Goal: Task Accomplishment & Management: Manage account settings

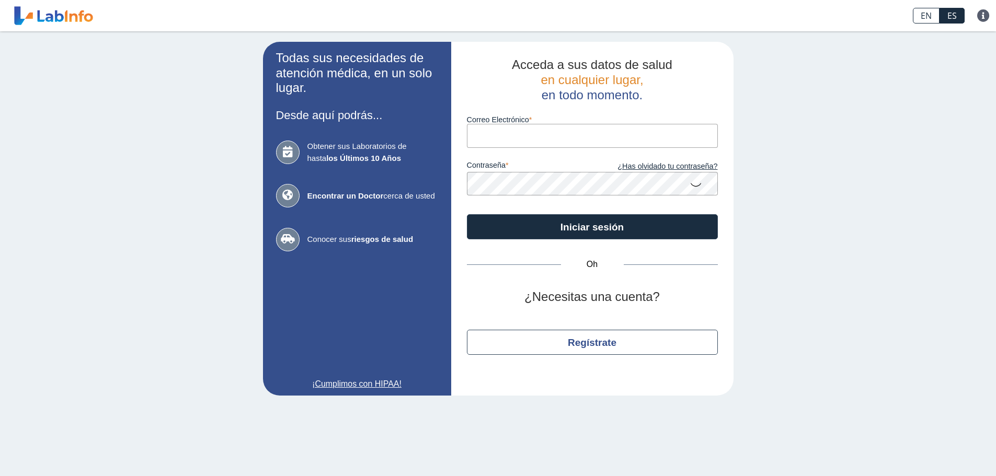
click at [522, 132] on input "Correo Electrónico" at bounding box center [592, 136] width 251 height 24
type input "[EMAIL_ADDRESS][DOMAIN_NAME]"
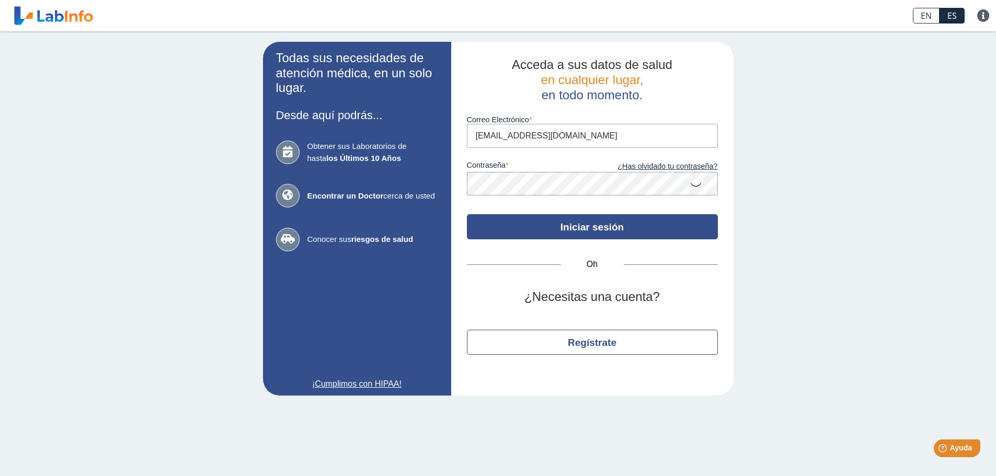
click at [619, 225] on font "Iniciar sesión" at bounding box center [591, 227] width 63 height 11
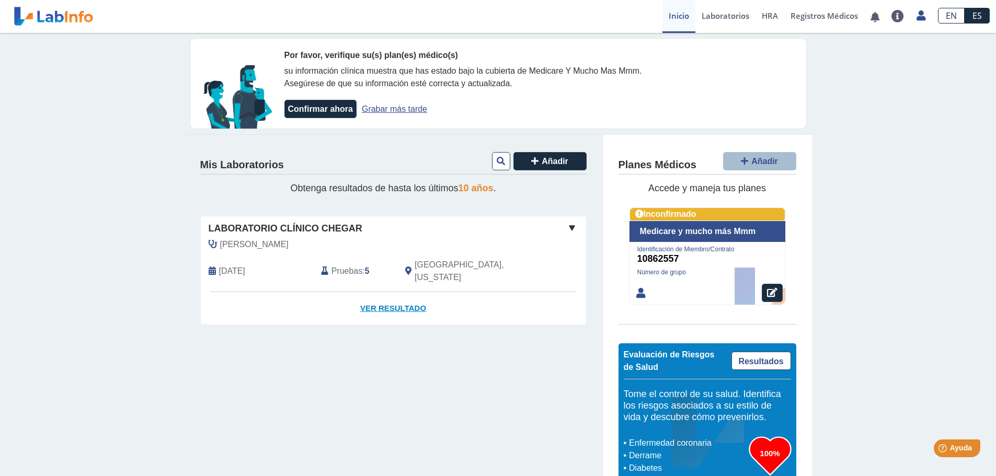
click at [398, 304] on font "Ver resultado" at bounding box center [393, 308] width 66 height 9
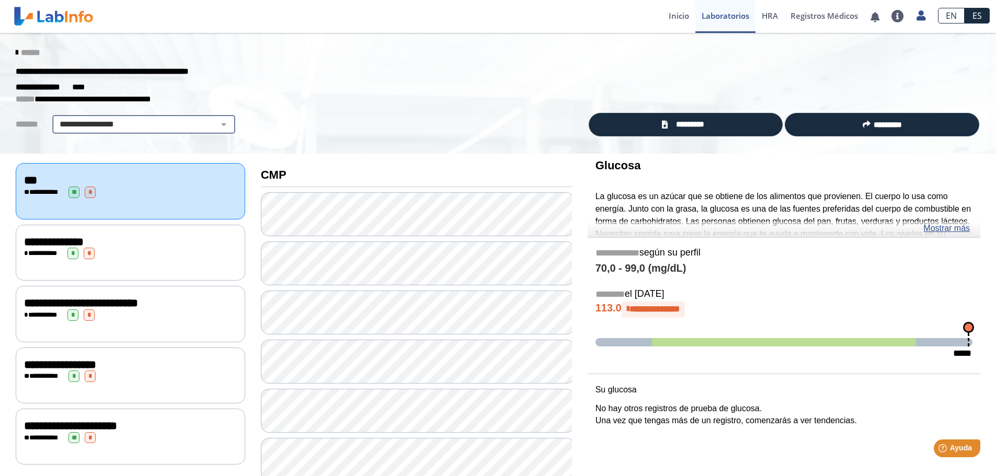
click at [213, 124] on select "**********" at bounding box center [143, 124] width 177 height 13
click at [675, 17] on font "Inicio" at bounding box center [679, 15] width 20 height 10
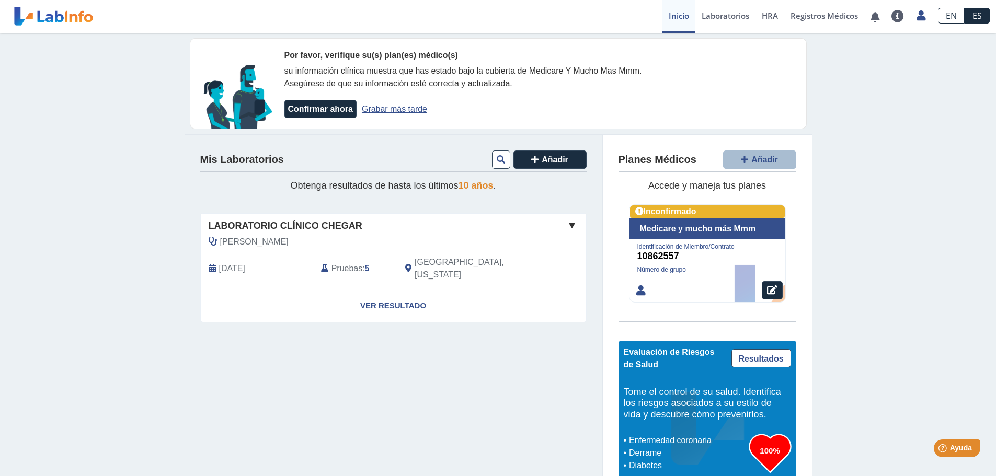
click at [571, 226] on span at bounding box center [572, 225] width 13 height 13
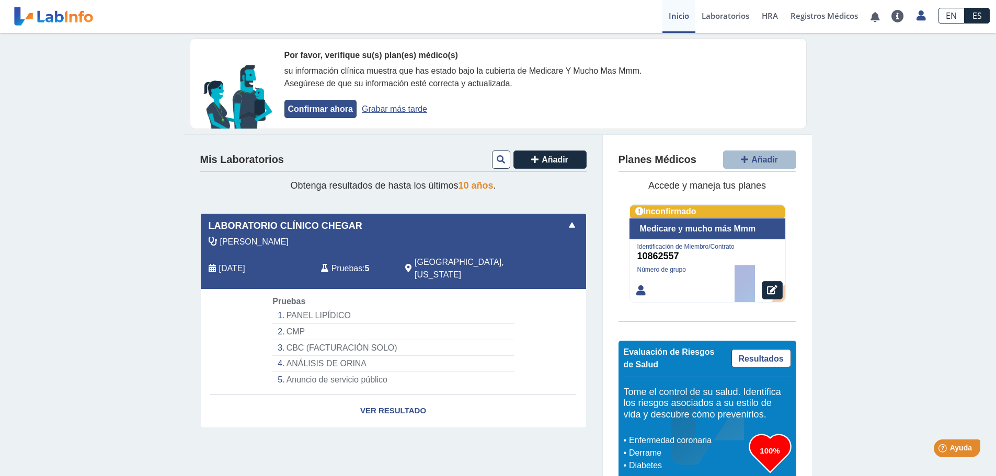
click at [290, 105] on font "Confirmar ahora" at bounding box center [320, 109] width 65 height 9
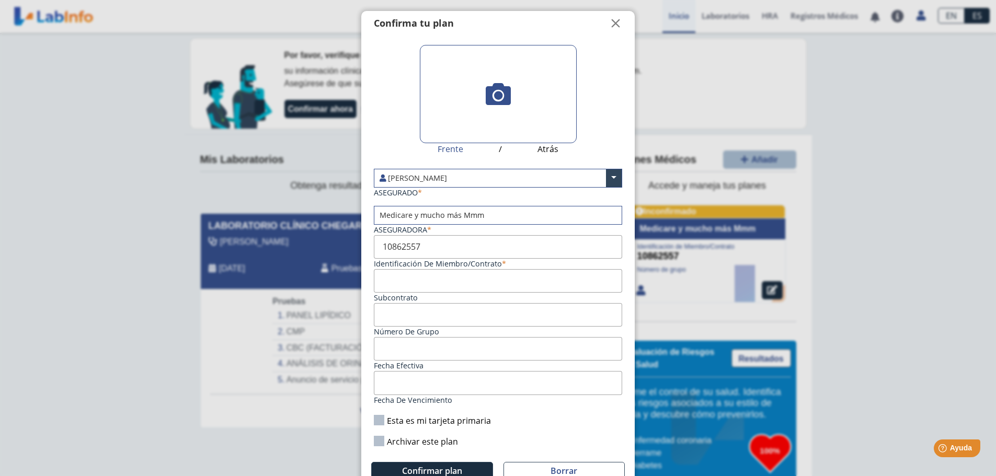
click at [379, 422] on label "Esta es mi tarjeta primaria" at bounding box center [432, 420] width 117 height 11
click at [0, 0] on input "Esta es mi tarjeta primaria" at bounding box center [0, 0] width 0 height 0
click at [382, 281] on input "Subcontrato" at bounding box center [498, 281] width 248 height 24
type input "010862557"
click at [420, 349] on input "Fecha efectiva" at bounding box center [498, 349] width 248 height 24
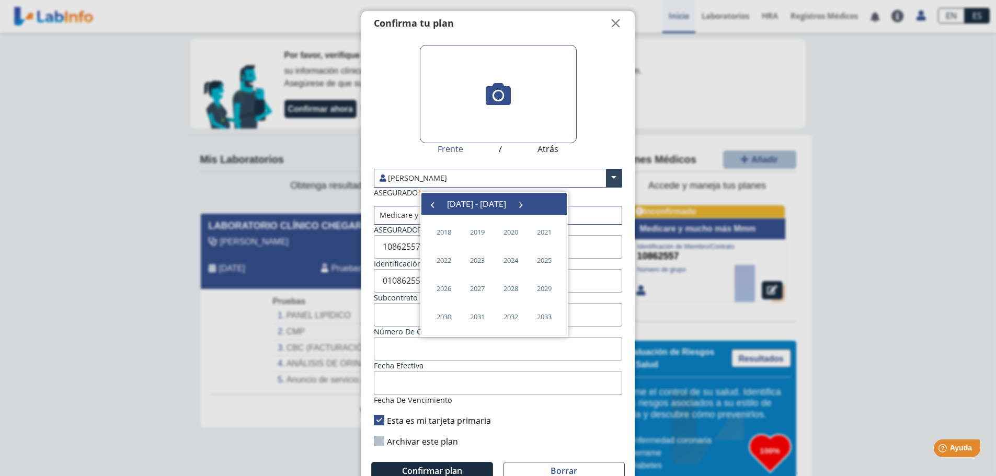
click at [396, 356] on input "Fecha efectiva" at bounding box center [498, 349] width 248 height 24
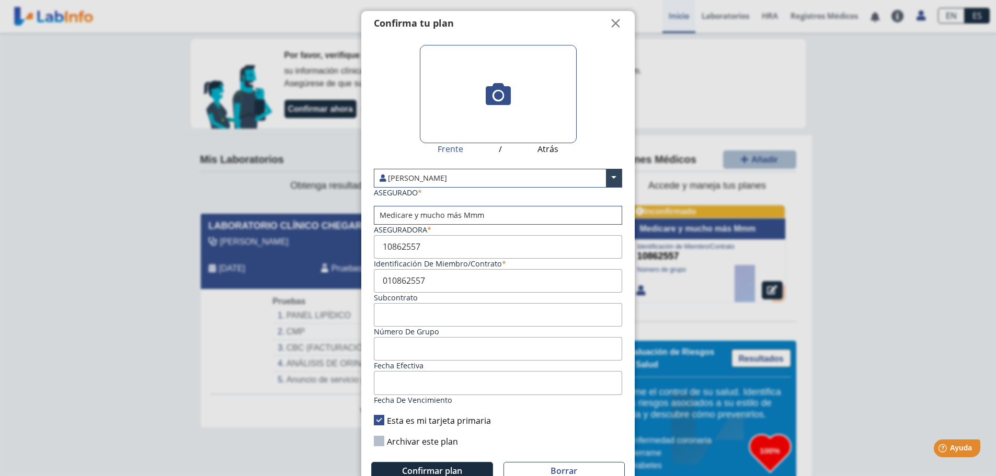
click at [400, 374] on input "Fecha de vencimiento" at bounding box center [498, 383] width 248 height 24
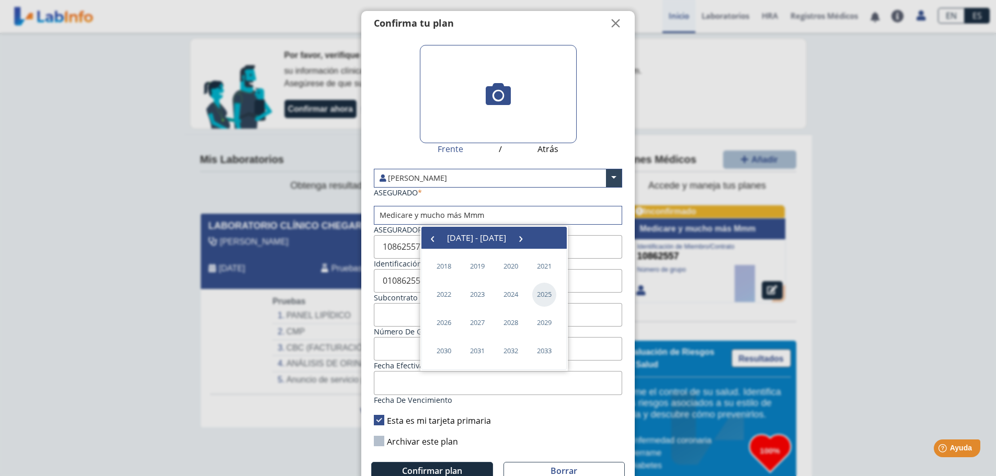
click at [544, 292] on font "2025" at bounding box center [544, 294] width 15 height 9
click at [543, 266] on span "March" at bounding box center [536, 268] width 49 height 17
click at [468, 356] on span "31" at bounding box center [468, 356] width 17 height 17
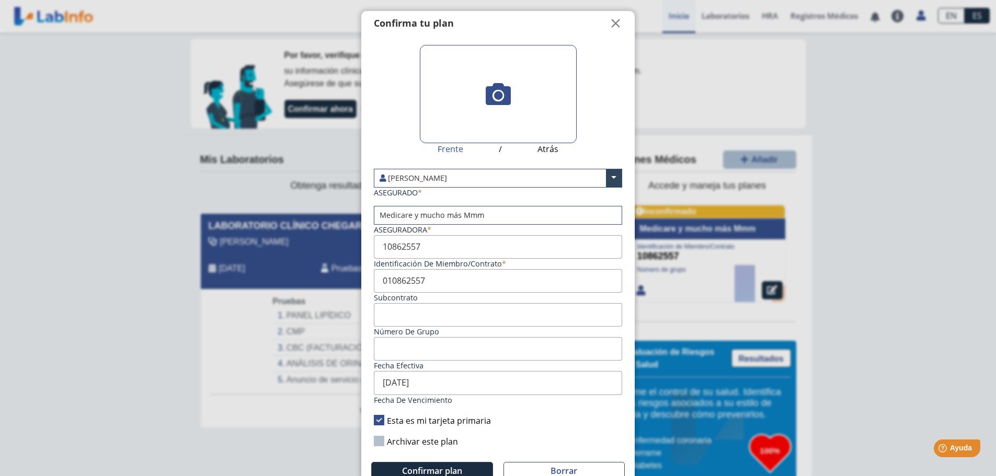
click at [435, 381] on input "03/31/2025" at bounding box center [498, 383] width 248 height 24
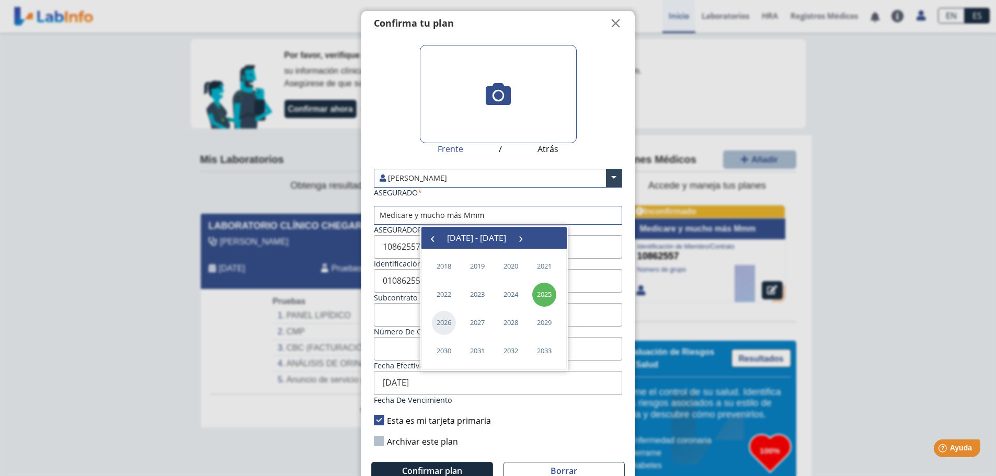
click at [442, 324] on font "2026" at bounding box center [443, 322] width 15 height 9
click at [538, 268] on span "March" at bounding box center [536, 268] width 49 height 17
click at [467, 388] on input "03/31/2025" at bounding box center [498, 383] width 248 height 24
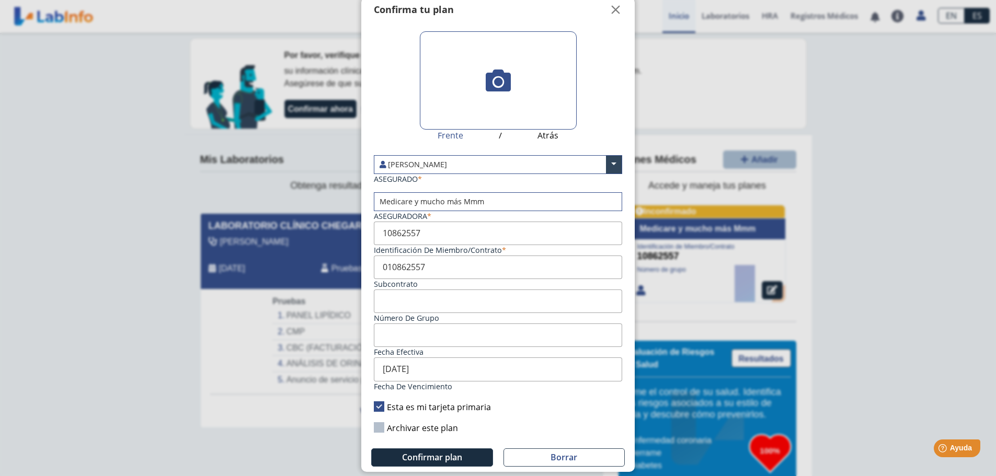
scroll to position [20, 0]
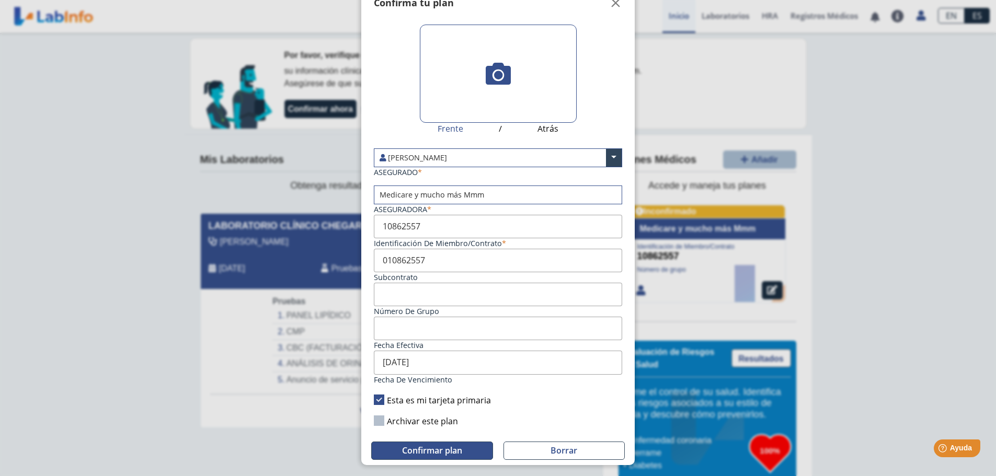
type input "03/31/2026"
click at [418, 450] on font "Confirmar plan" at bounding box center [432, 450] width 60 height 11
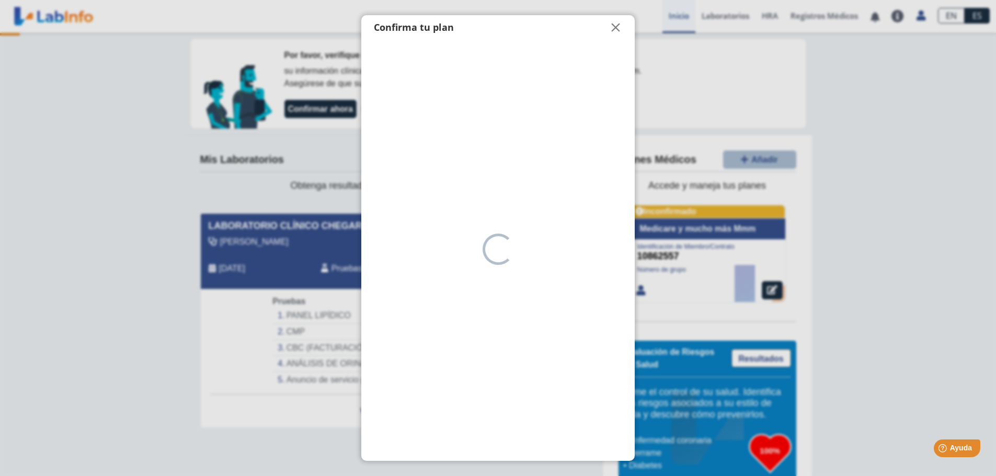
scroll to position [0, 0]
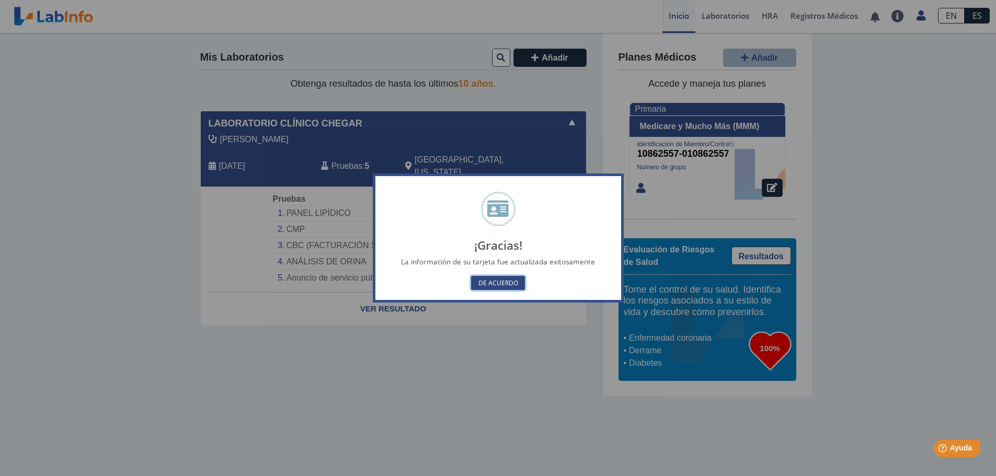
click at [487, 281] on font "DE ACUERDO" at bounding box center [498, 283] width 40 height 9
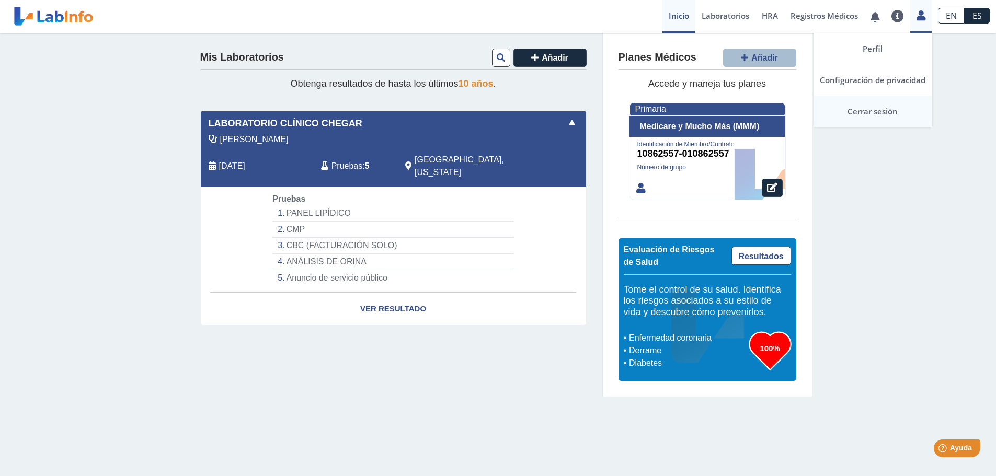
click at [882, 110] on font "Cerrar sesión" at bounding box center [872, 111] width 50 height 10
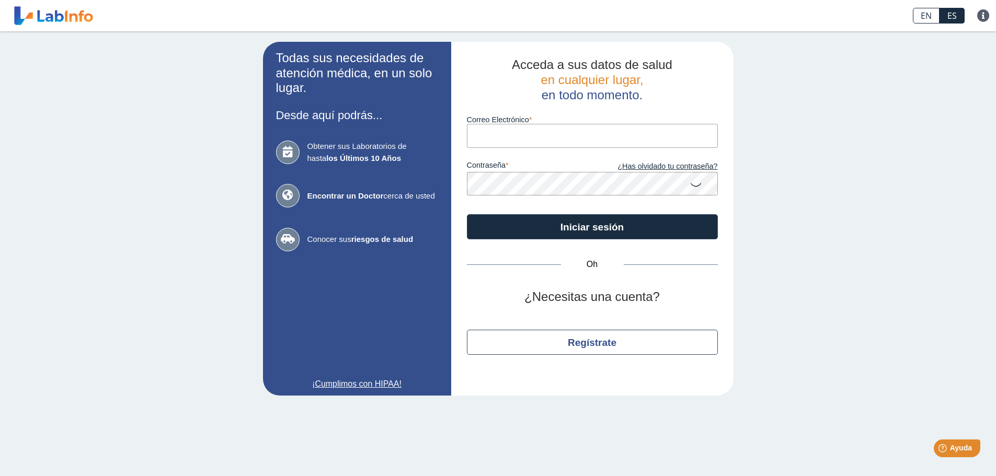
click at [508, 131] on input "Correo Electrónico" at bounding box center [592, 136] width 251 height 24
type input "[EMAIL_ADDRESS][DOMAIN_NAME]"
drag, startPoint x: 633, startPoint y: 162, endPoint x: 624, endPoint y: 163, distance: 10.0
click at [634, 162] on div "contraseña ¿Has olvidado tu contraseña?" at bounding box center [592, 172] width 251 height 48
click at [644, 167] on font "¿Has olvidado tu contraseña?" at bounding box center [667, 166] width 100 height 8
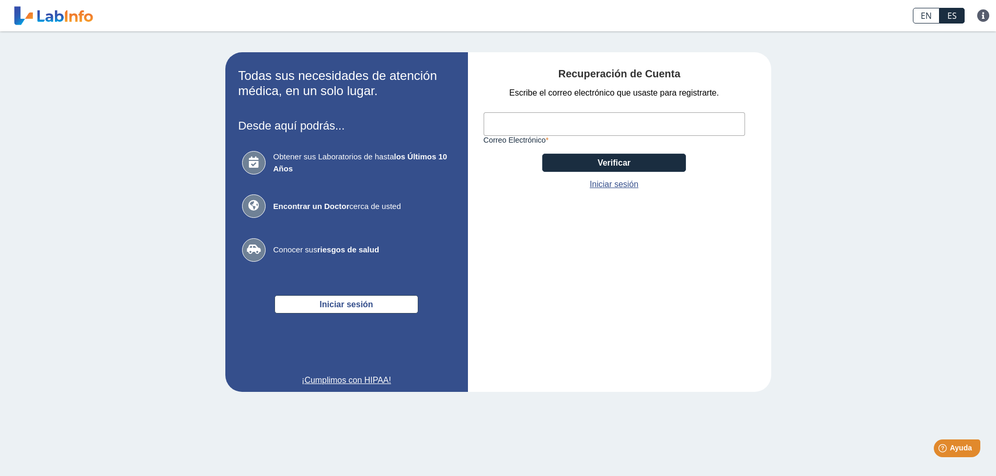
click at [539, 126] on input "Correo Electrónico" at bounding box center [613, 124] width 261 height 24
type input "R"
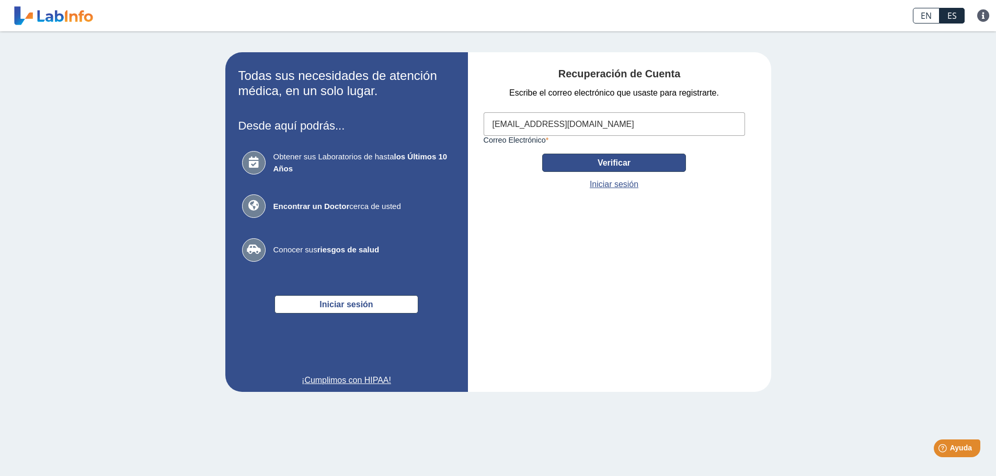
type input "[EMAIL_ADDRESS][DOMAIN_NAME]"
click at [608, 164] on font "Verificar" at bounding box center [613, 162] width 33 height 9
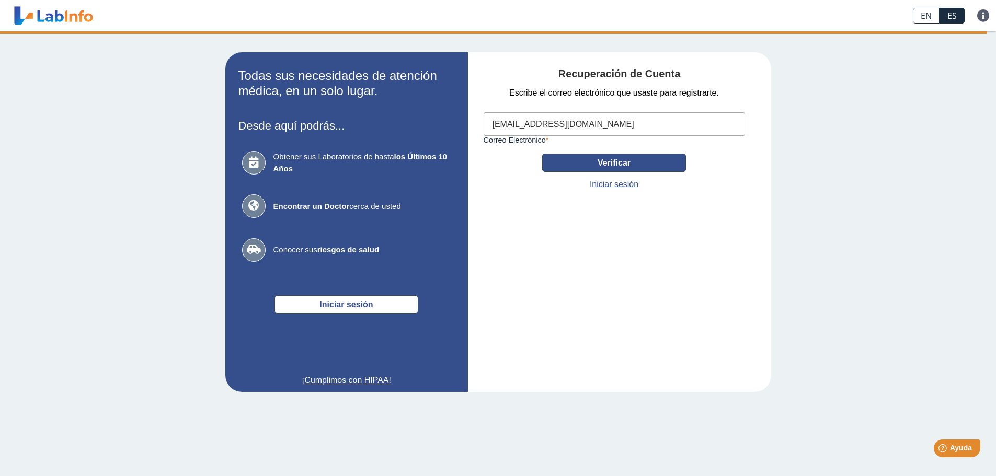
click at [619, 162] on font "Verificar" at bounding box center [613, 162] width 33 height 9
click at [601, 162] on font "Verificar" at bounding box center [613, 162] width 33 height 9
click at [604, 122] on input "[EMAIL_ADDRESS][DOMAIN_NAME]" at bounding box center [613, 124] width 261 height 24
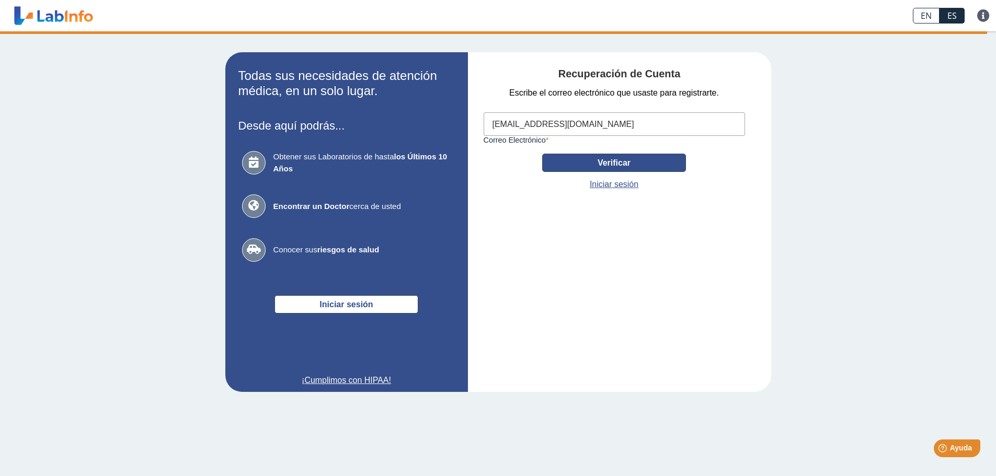
click at [602, 164] on font "Verificar" at bounding box center [613, 162] width 33 height 9
click at [617, 128] on input "[EMAIL_ADDRESS][DOMAIN_NAME]" at bounding box center [613, 124] width 261 height 24
click at [607, 162] on font "Verificar" at bounding box center [613, 162] width 33 height 9
click at [606, 162] on font "Verificar" at bounding box center [613, 162] width 33 height 9
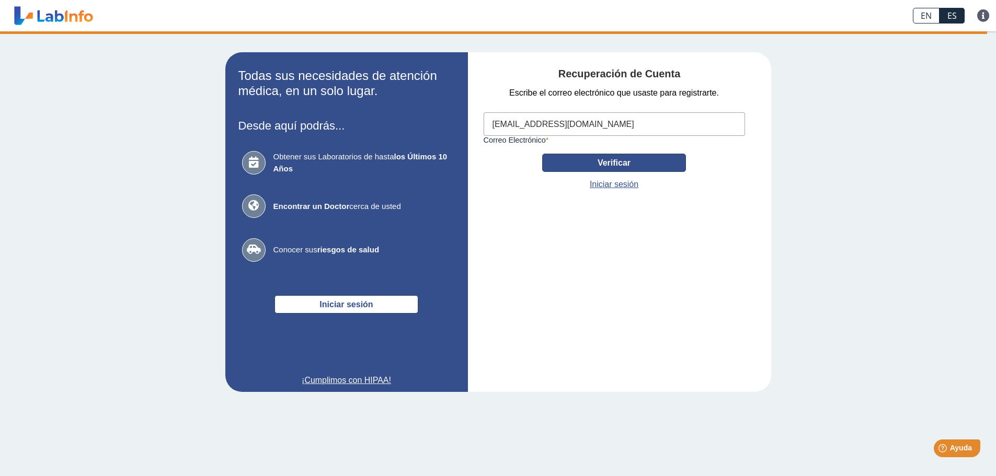
click at [603, 163] on font "Verificar" at bounding box center [613, 162] width 33 height 9
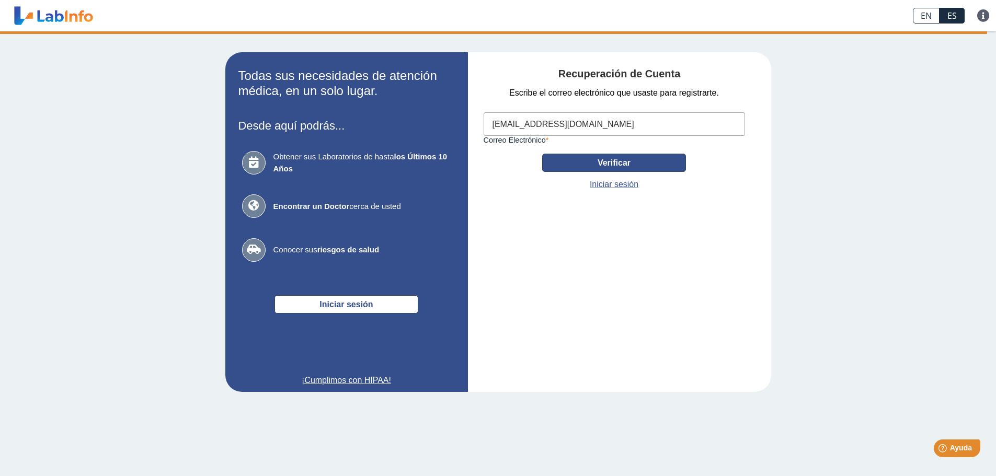
click at [603, 163] on font "Verificar" at bounding box center [613, 162] width 33 height 9
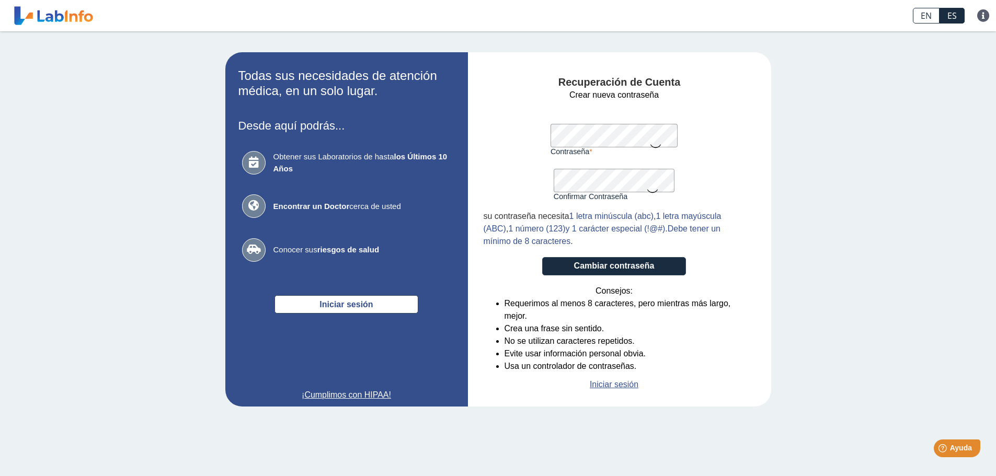
click at [653, 190] on icon at bounding box center [652, 190] width 13 height 20
click at [656, 145] on icon at bounding box center [655, 145] width 13 height 20
click at [610, 267] on font "Cambiar contraseña" at bounding box center [614, 265] width 80 height 9
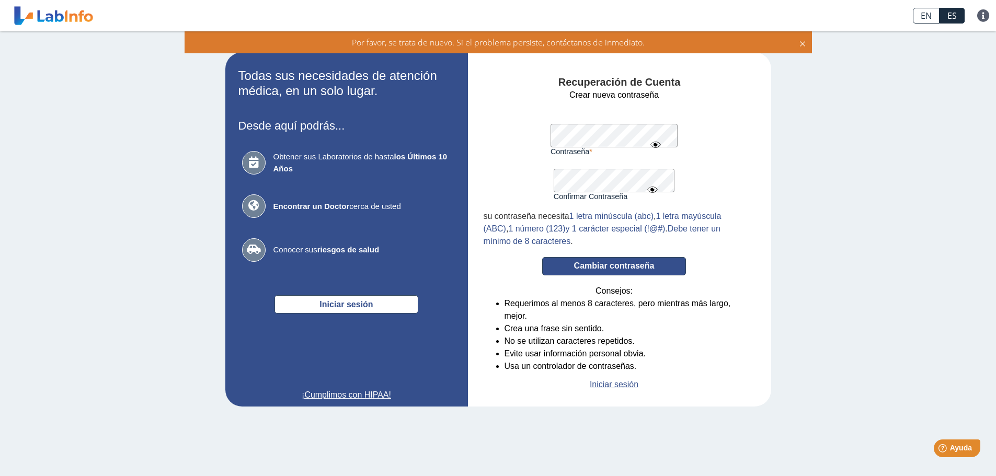
click at [608, 265] on font "Cambiar contraseña" at bounding box center [614, 265] width 80 height 9
click at [585, 266] on font "Cambiar contraseña" at bounding box center [614, 265] width 80 height 9
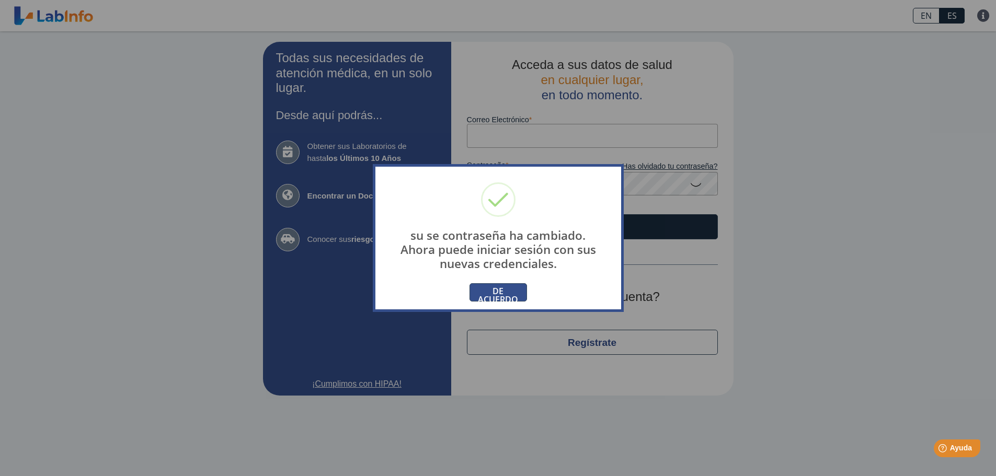
click at [499, 295] on font "DE ACUERDO" at bounding box center [498, 295] width 40 height 20
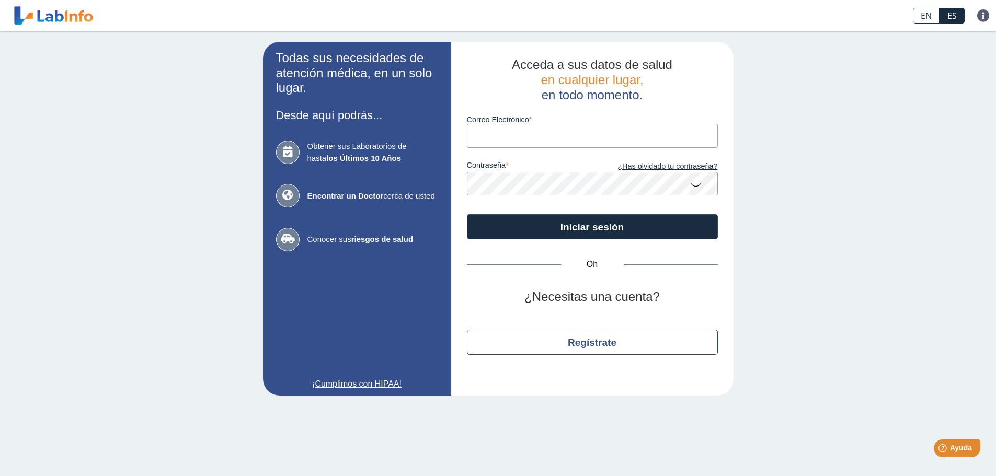
click at [492, 134] on input "Correo Electrónico" at bounding box center [592, 136] width 251 height 24
type input "[EMAIL_ADDRESS][DOMAIN_NAME]"
click at [695, 185] on icon at bounding box center [695, 184] width 13 height 20
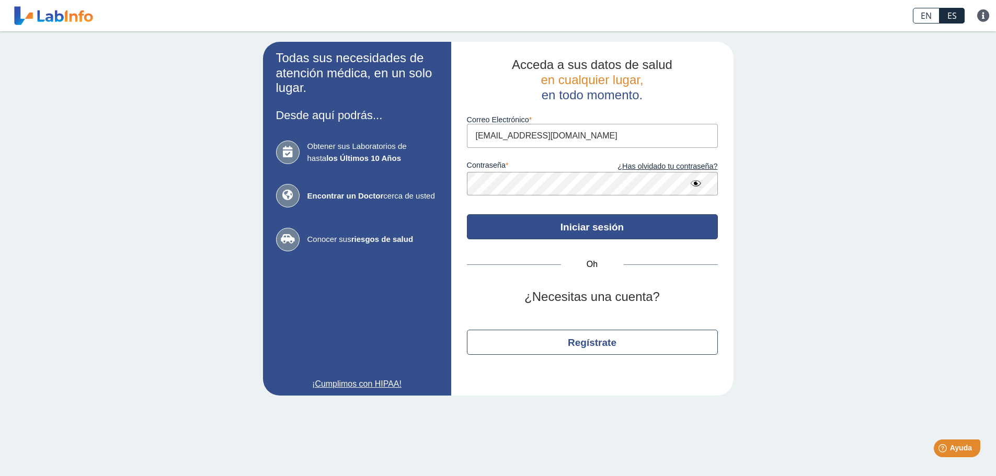
click at [580, 225] on font "Iniciar sesión" at bounding box center [591, 227] width 63 height 11
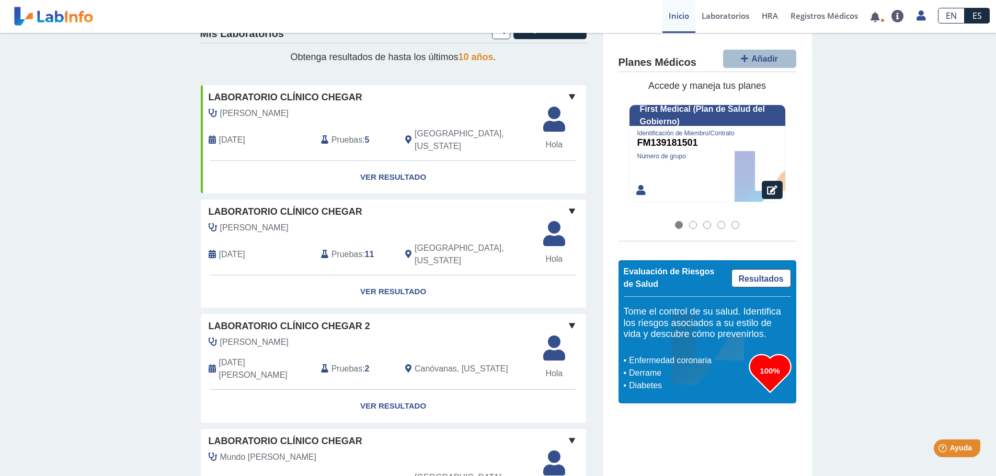
scroll to position [157, 0]
click at [236, 249] on font "[DATE]" at bounding box center [232, 253] width 26 height 9
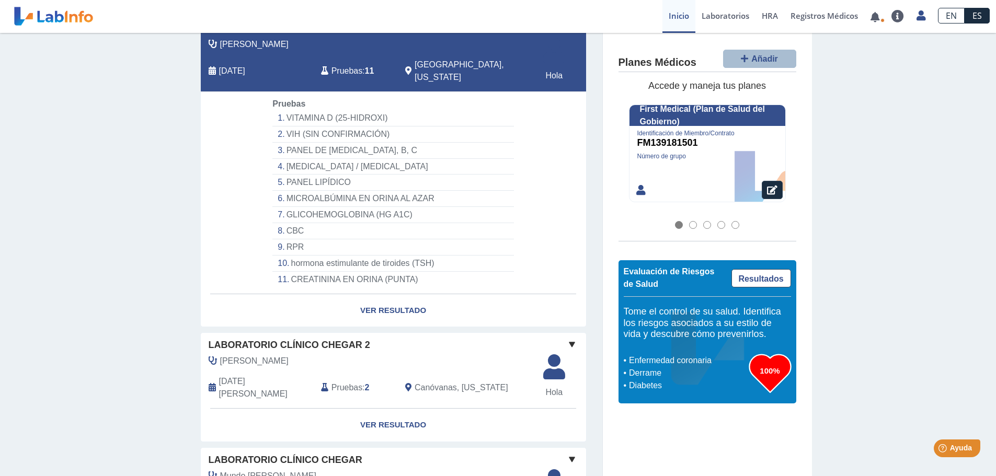
scroll to position [366, 0]
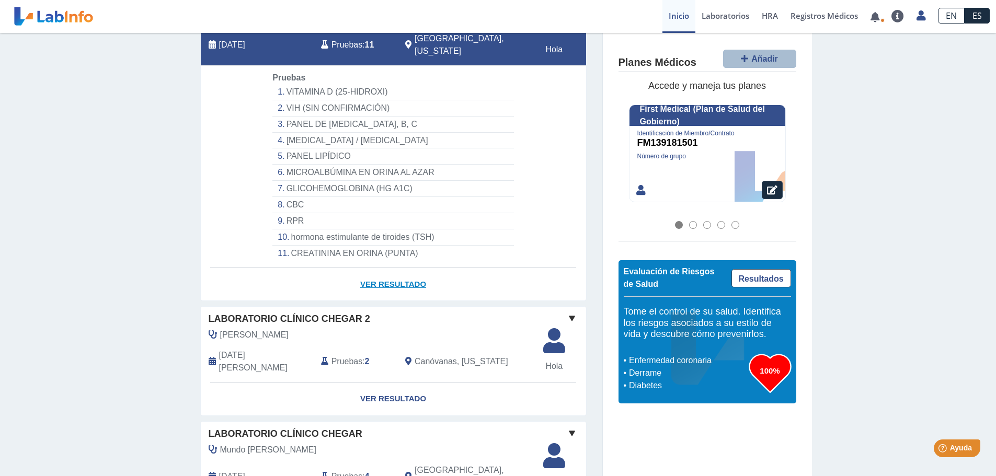
click at [366, 280] on font "Ver resultado" at bounding box center [393, 284] width 66 height 9
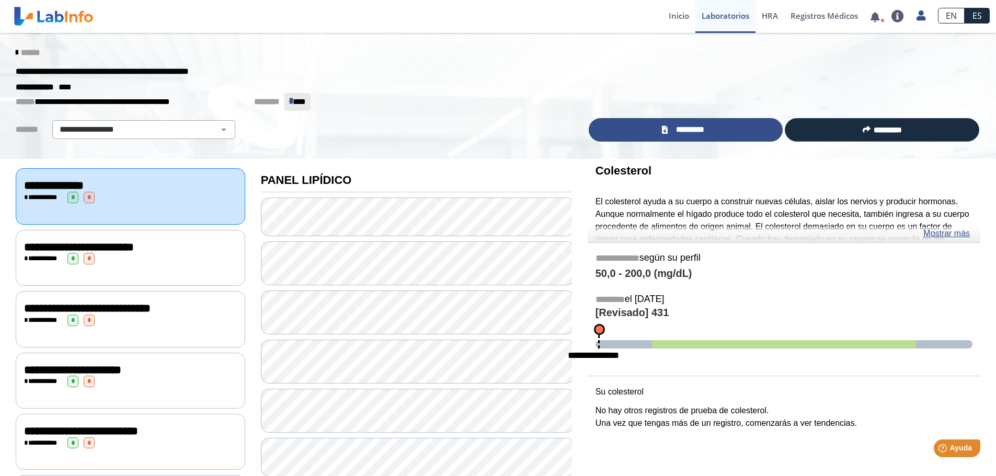
click at [679, 130] on font "*********" at bounding box center [690, 129] width 28 height 8
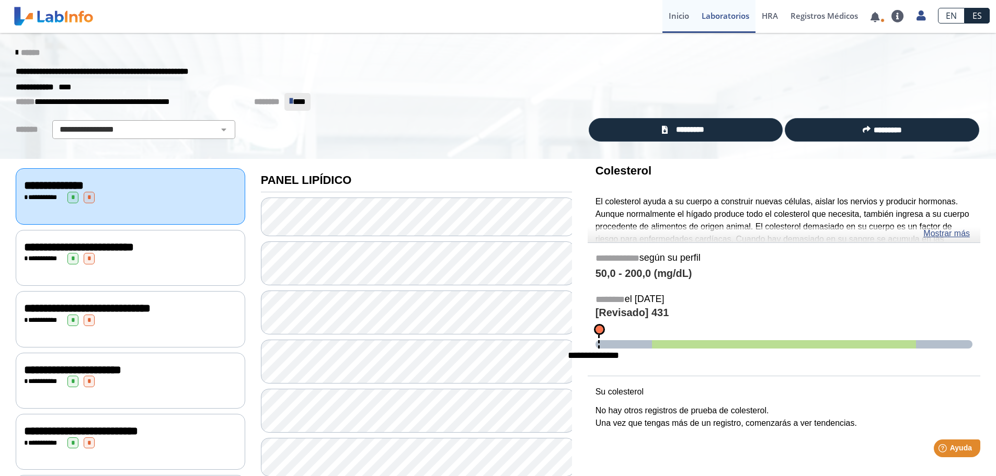
click at [672, 11] on font "Inicio" at bounding box center [679, 15] width 20 height 10
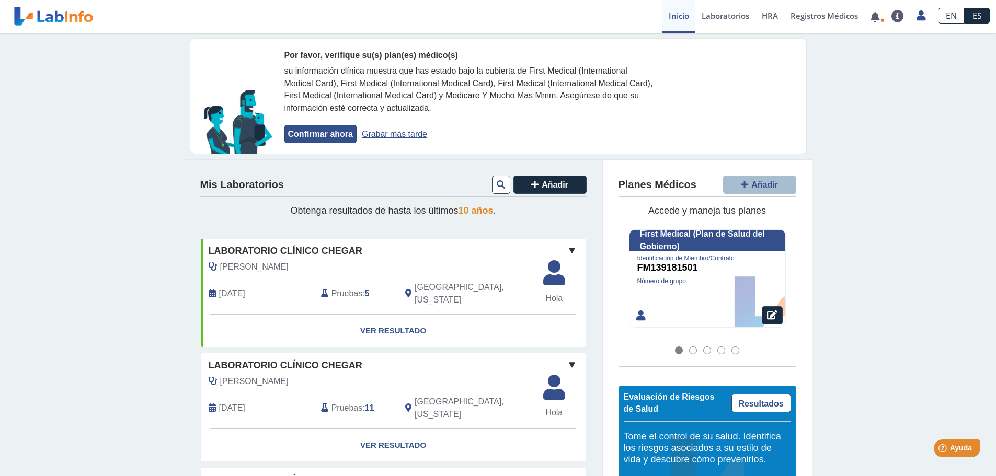
click at [306, 133] on font "Confirmar ahora" at bounding box center [320, 134] width 65 height 9
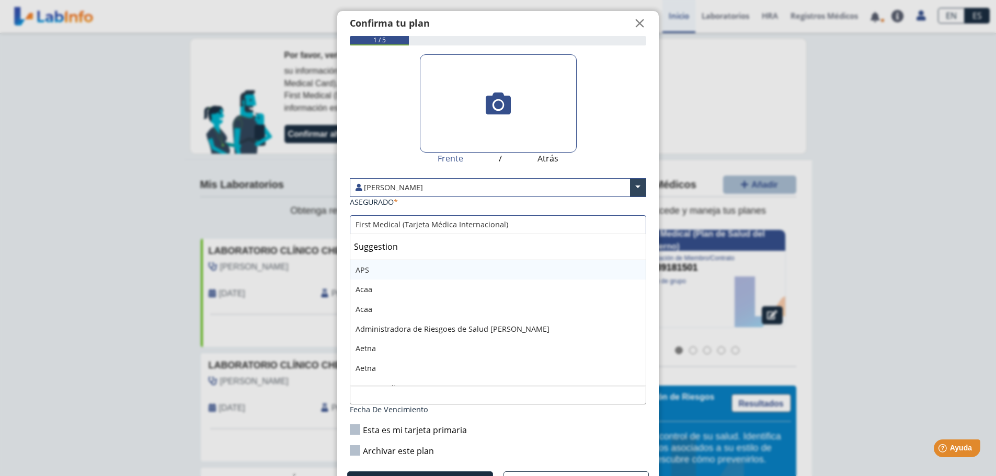
click at [510, 223] on input "text" at bounding box center [497, 225] width 295 height 18
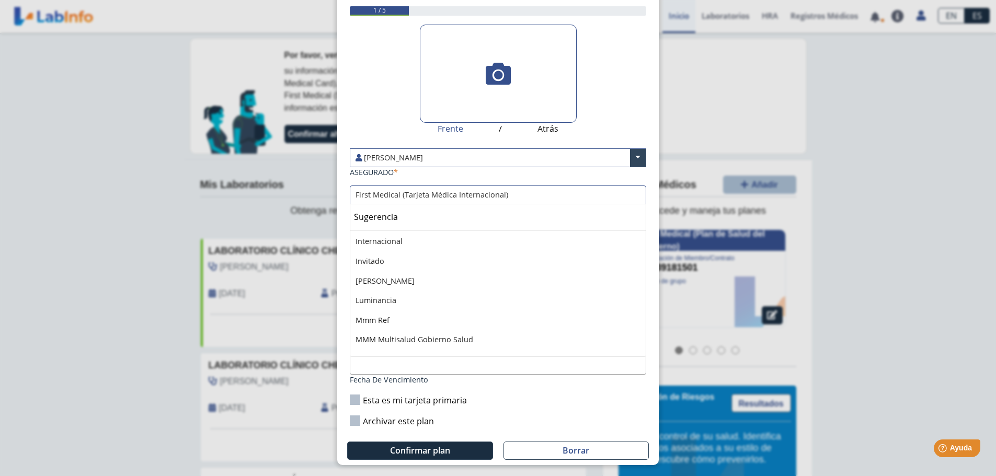
scroll to position [1552, 0]
click at [364, 300] on font "Mmm Ref" at bounding box center [372, 300] width 34 height 10
